Goal: Task Accomplishment & Management: Manage account settings

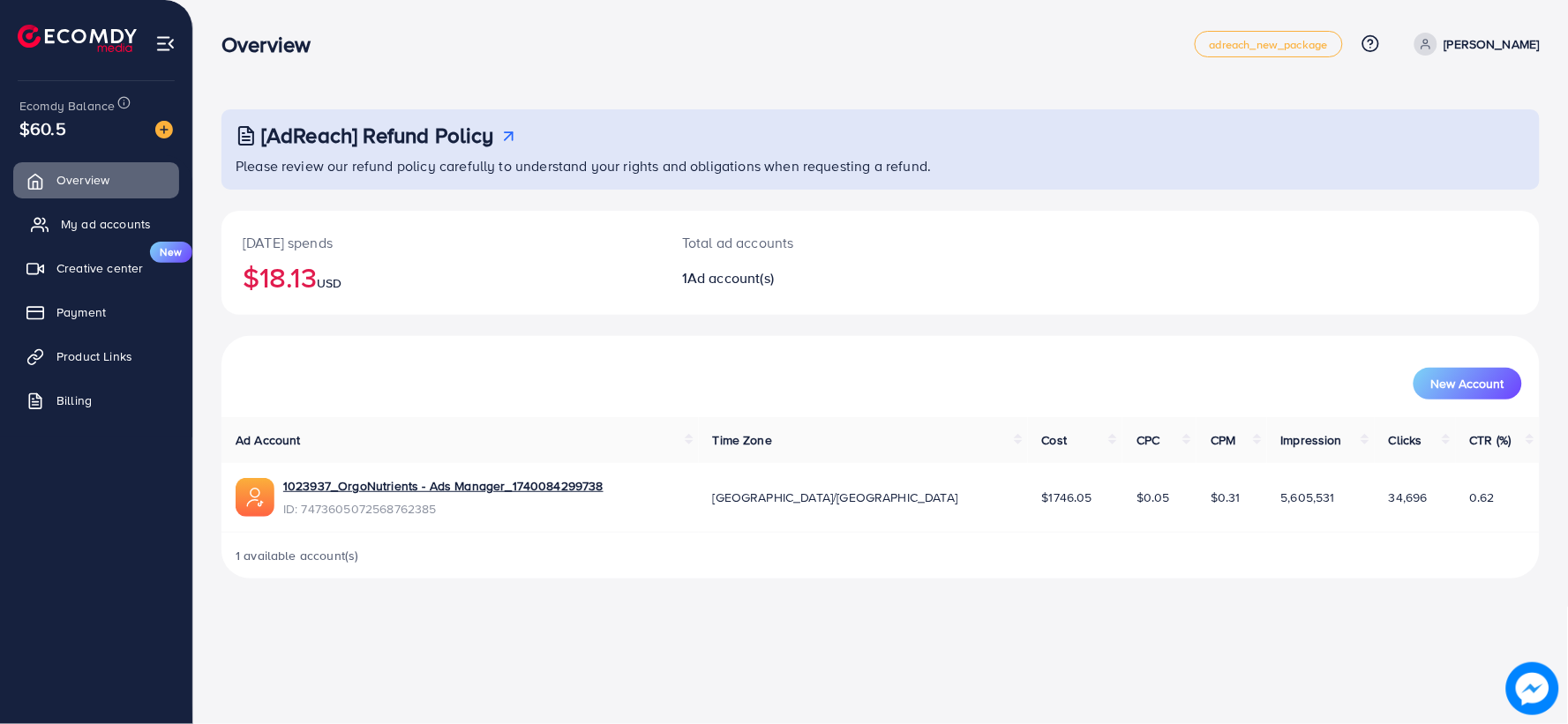
click at [73, 223] on span "My ad accounts" at bounding box center [106, 224] width 90 height 18
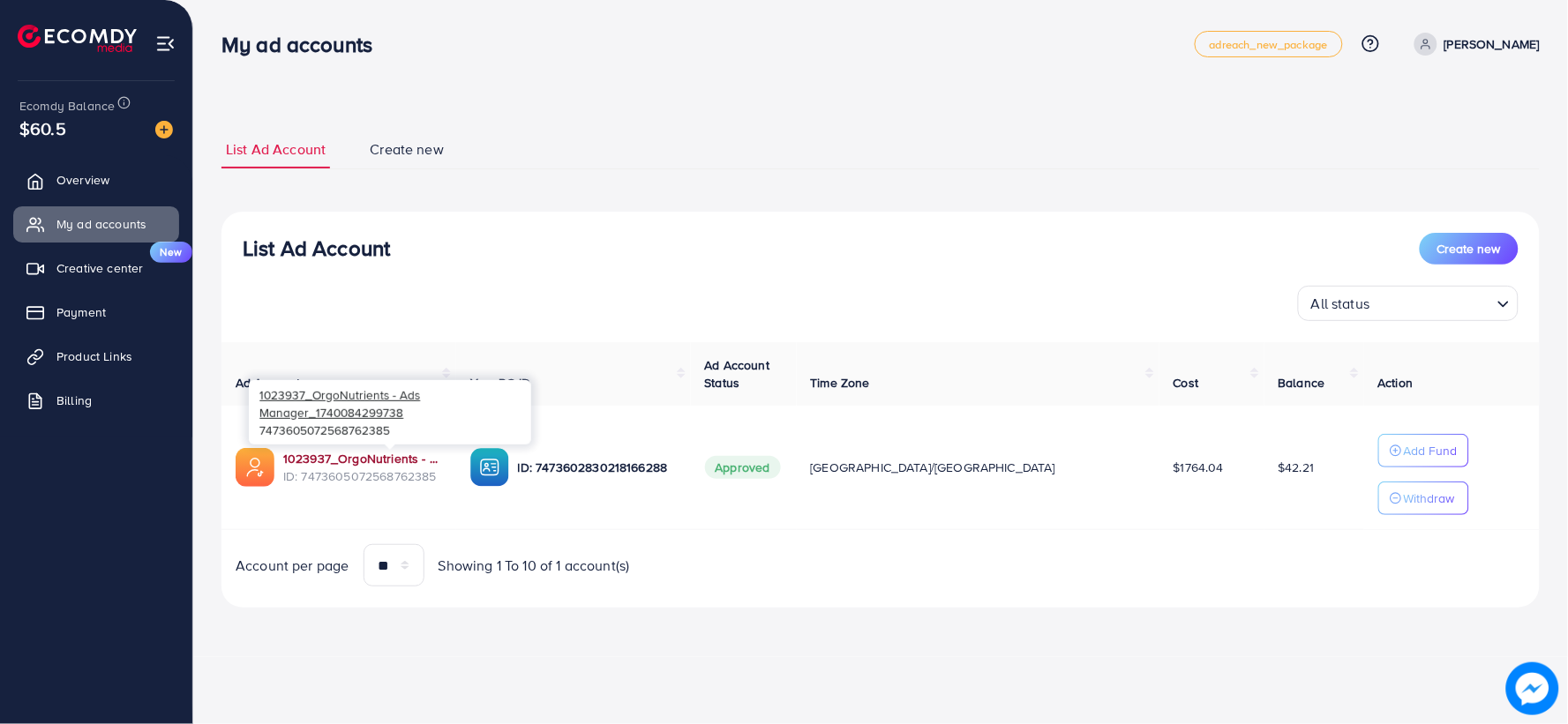
click at [347, 461] on link "1023937_OrgoNutrients - Ads Manager_1740084299738" at bounding box center [362, 458] width 158 height 18
click at [397, 462] on link "1023937_OrgoNutrients - Ads Manager_1740084299738" at bounding box center [362, 458] width 158 height 18
